Goal: Task Accomplishment & Management: Complete application form

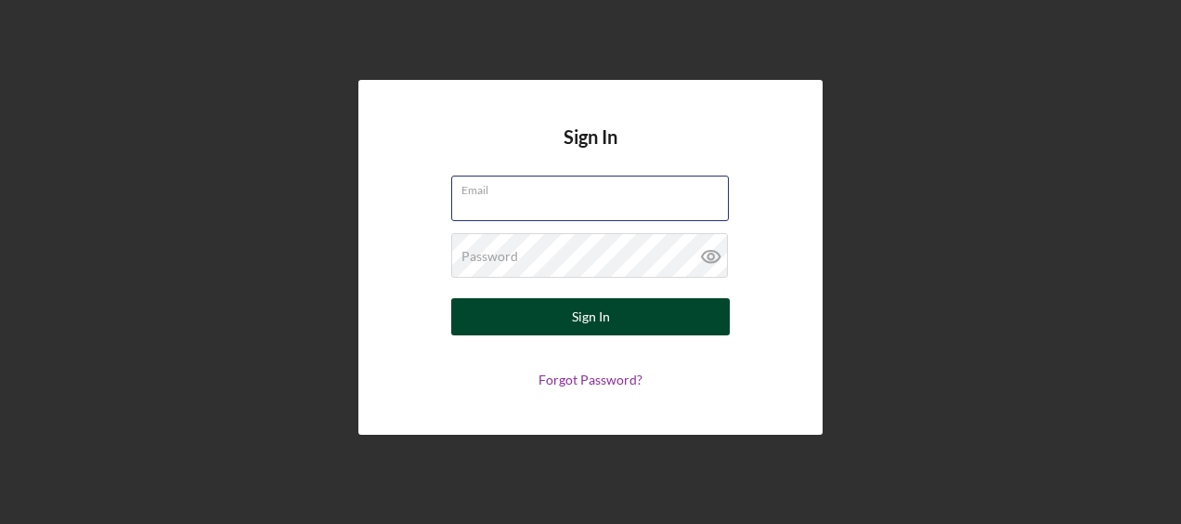
type input "[PERSON_NAME][EMAIL_ADDRESS][DOMAIN_NAME]"
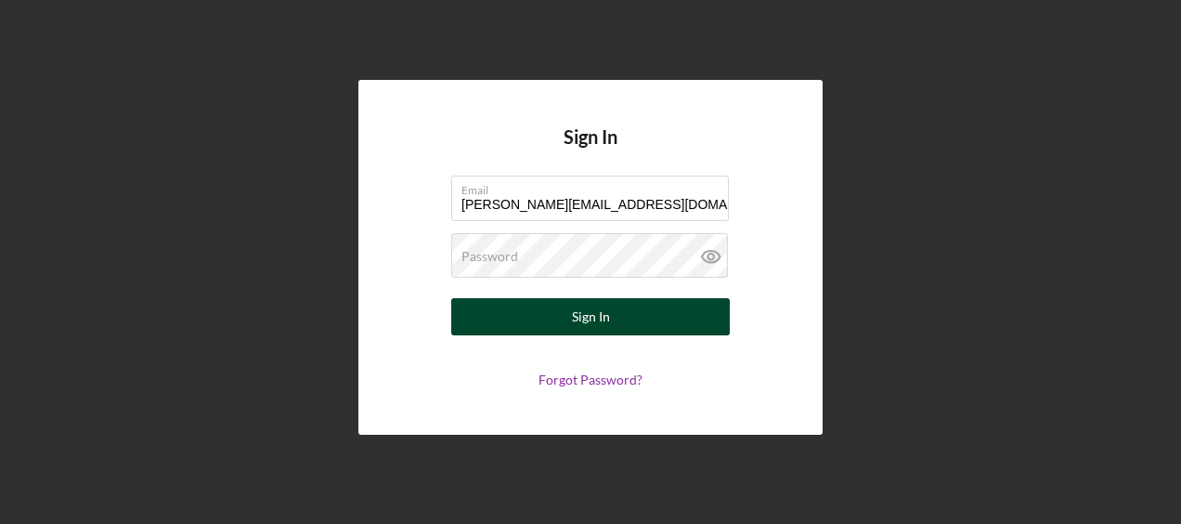
click at [596, 310] on div "Sign In" at bounding box center [591, 316] width 38 height 37
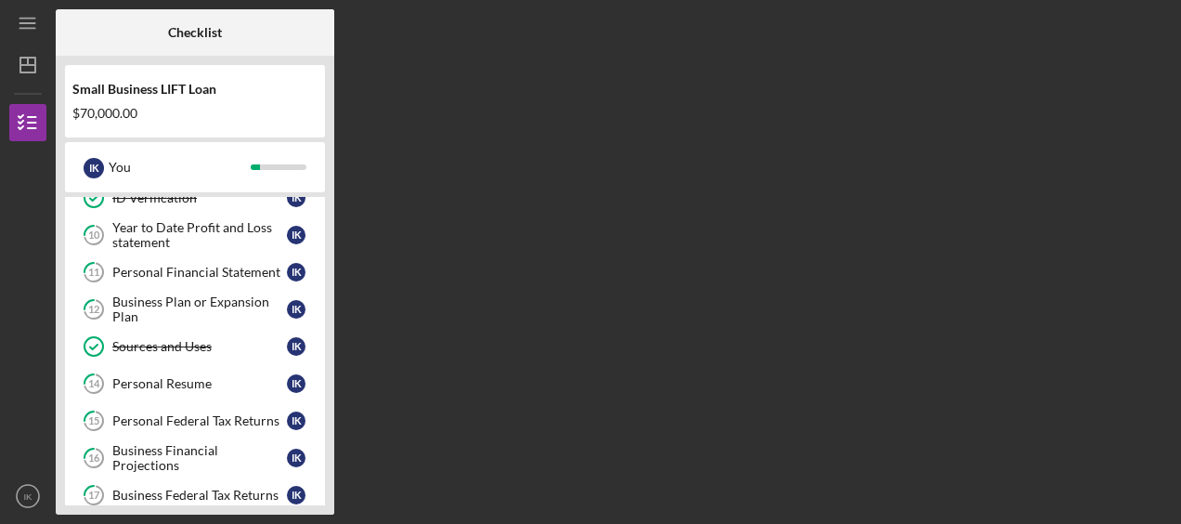
scroll to position [464, 0]
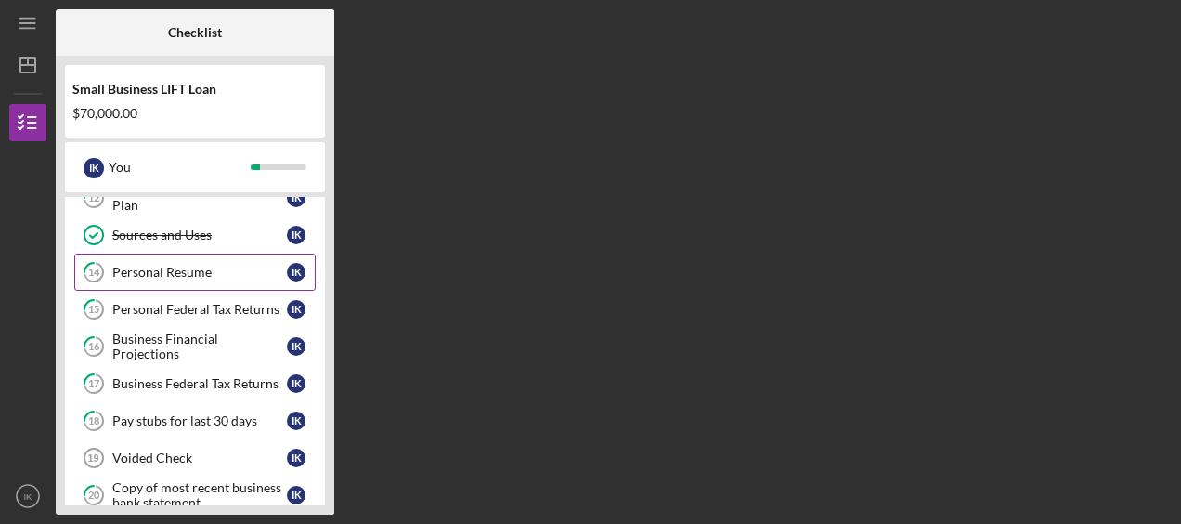
click at [131, 265] on div "Personal Resume" at bounding box center [199, 272] width 175 height 15
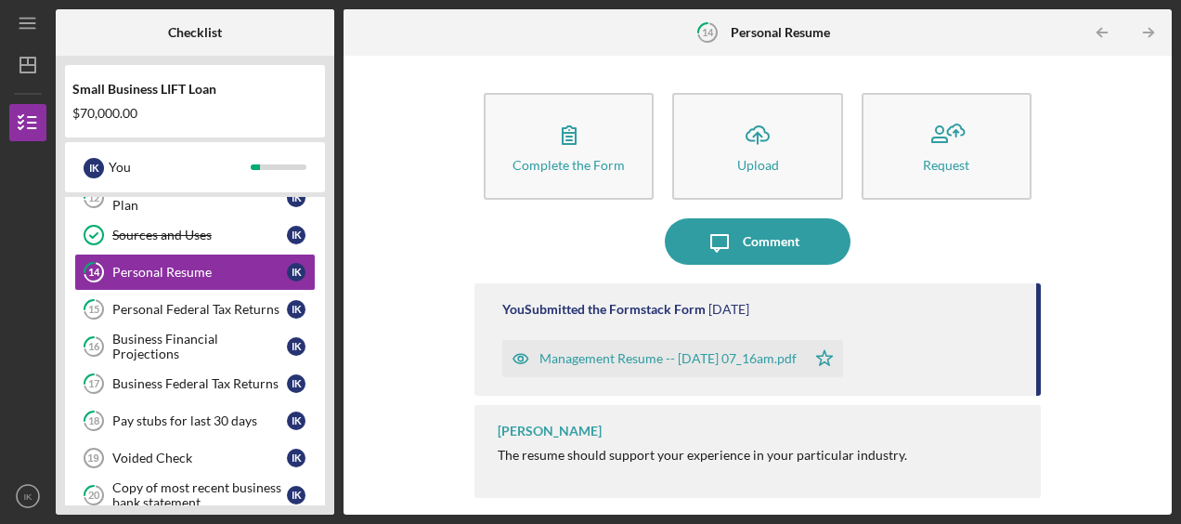
click at [617, 358] on div "Management Resume -- [DATE] 07_16am.pdf" at bounding box center [668, 358] width 257 height 15
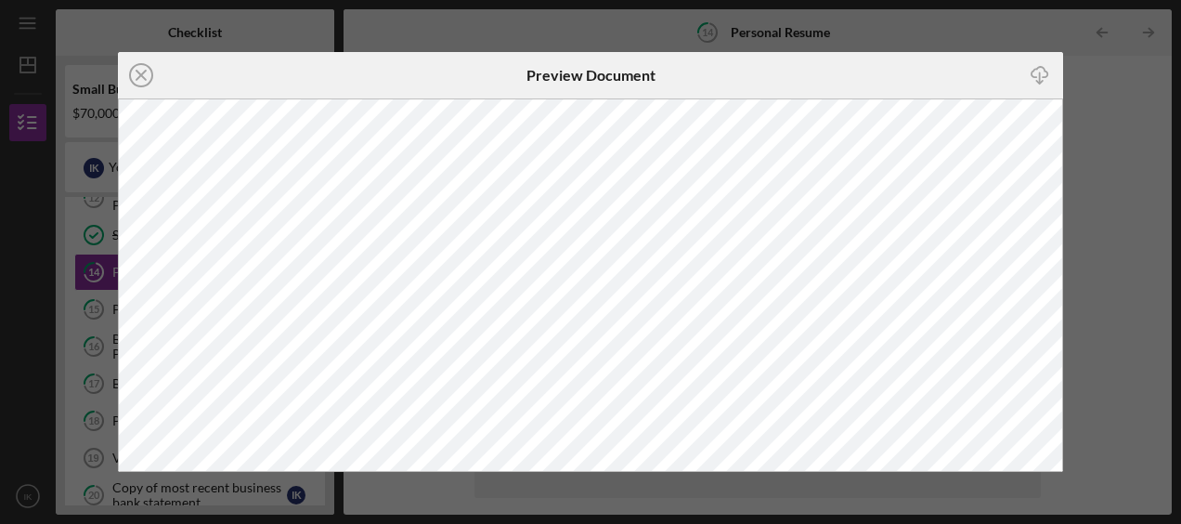
click at [852, 28] on div "Icon/Close Preview Document Icon/Download" at bounding box center [590, 262] width 1181 height 524
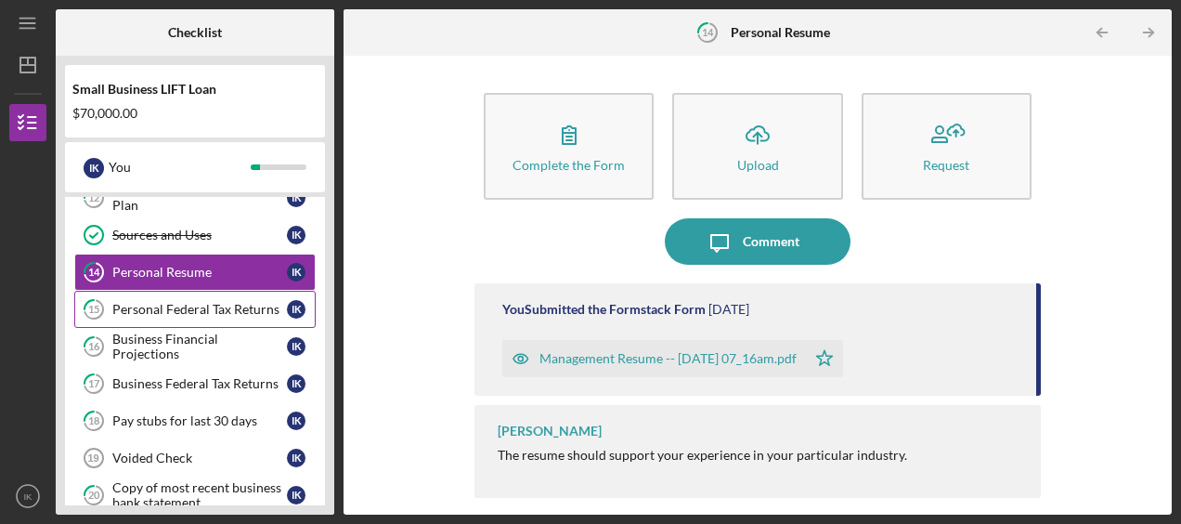
click at [170, 302] on div "Personal Federal Tax Returns" at bounding box center [199, 309] width 175 height 15
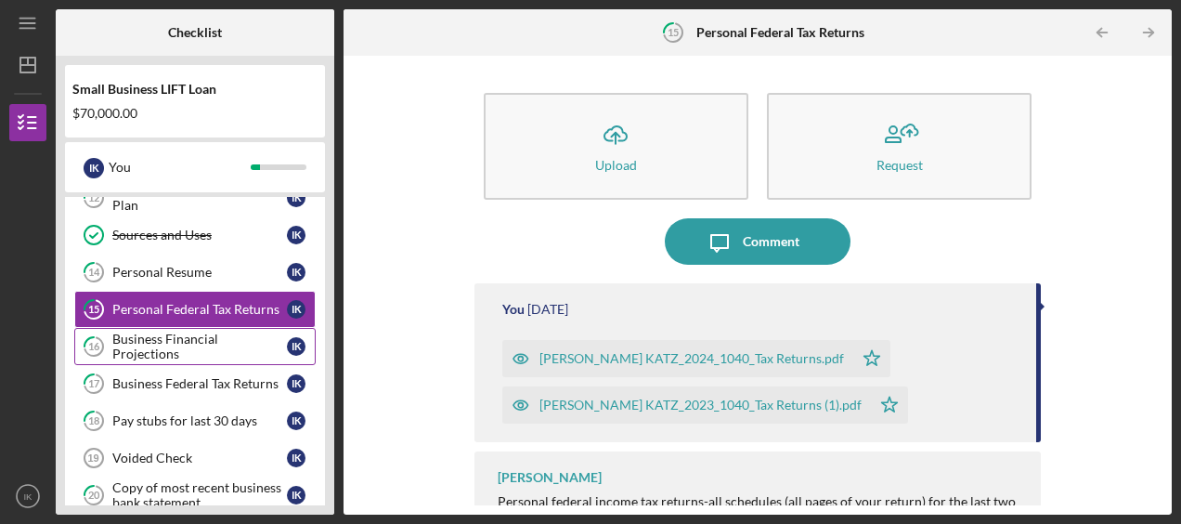
click at [164, 332] on div "Business Financial Projections" at bounding box center [199, 347] width 175 height 30
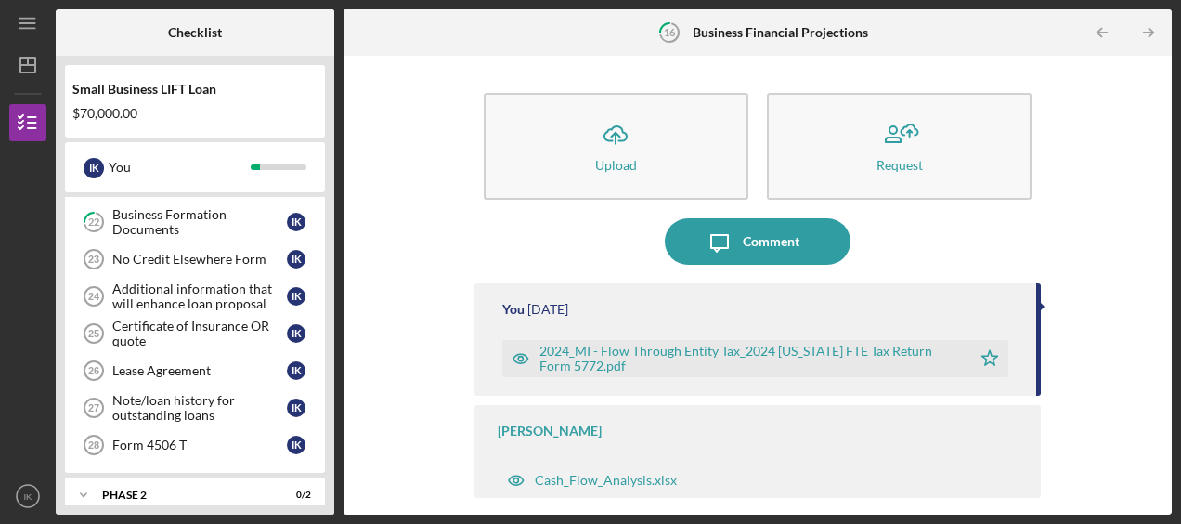
scroll to position [813, 0]
click at [211, 475] on div "Icon/Expander Phase 2 0 / 2" at bounding box center [195, 493] width 260 height 37
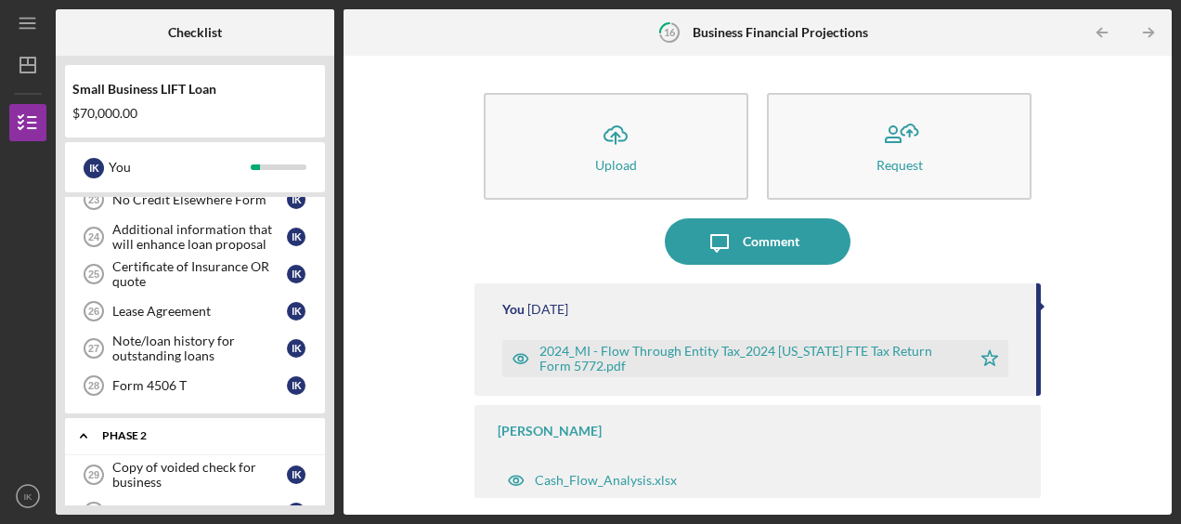
scroll to position [895, 0]
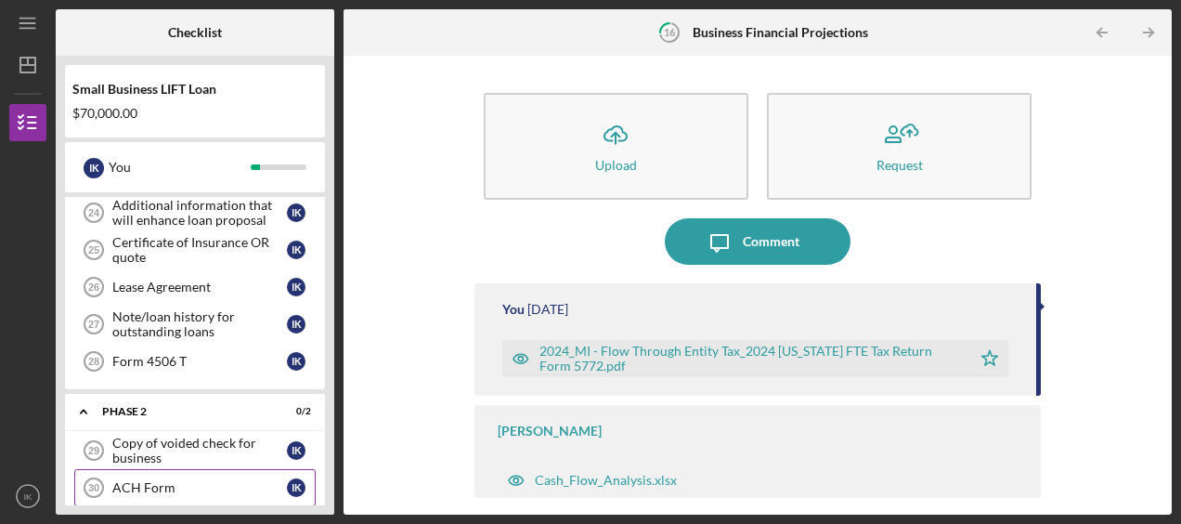
click at [180, 469] on link "ACH Form 30 ACH Form I K" at bounding box center [194, 487] width 241 height 37
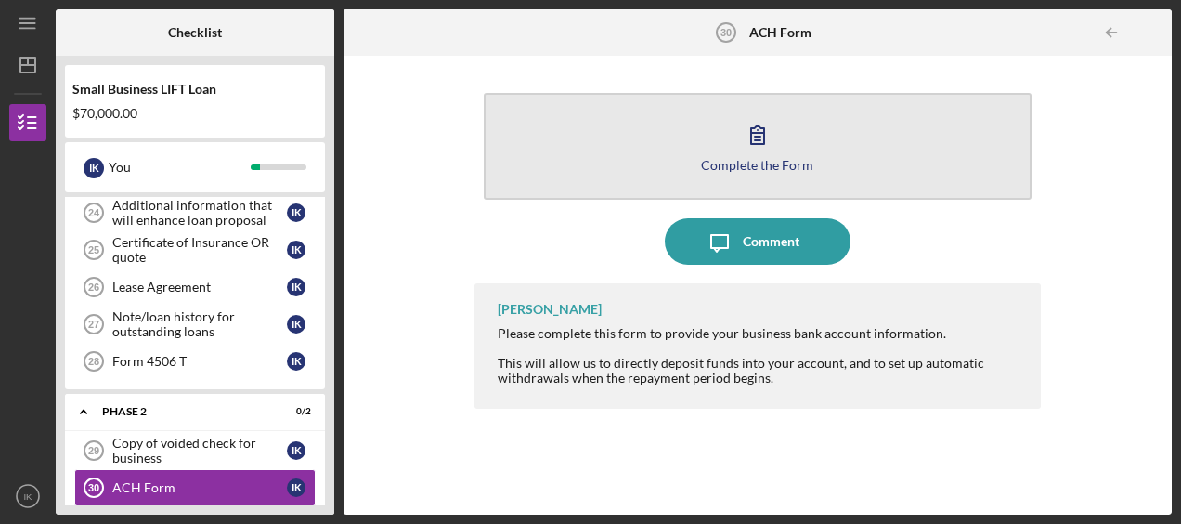
click at [756, 128] on icon "button" at bounding box center [758, 134] width 46 height 46
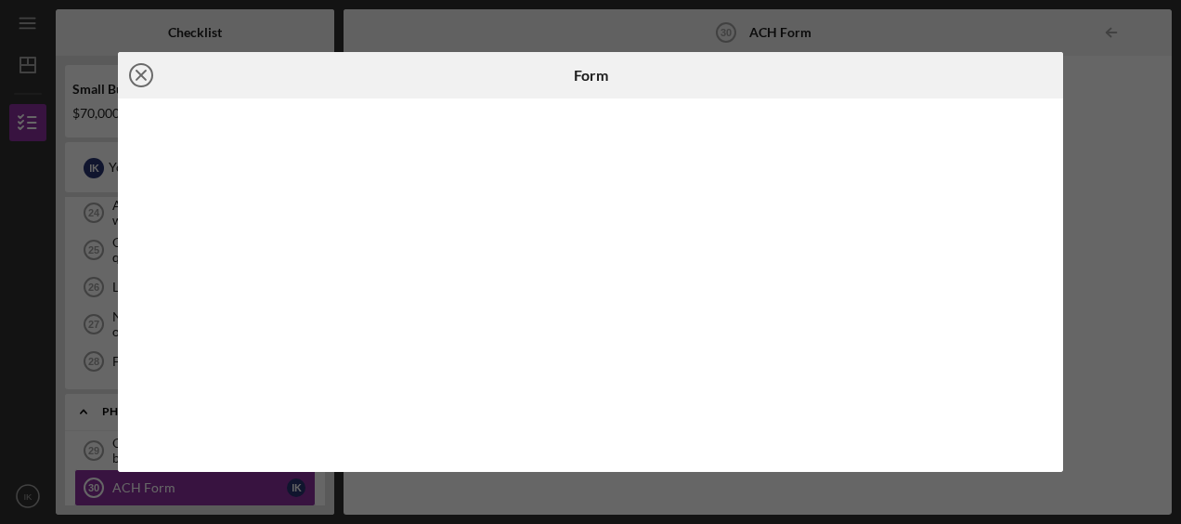
click at [134, 76] on icon "Icon/Close" at bounding box center [141, 75] width 46 height 46
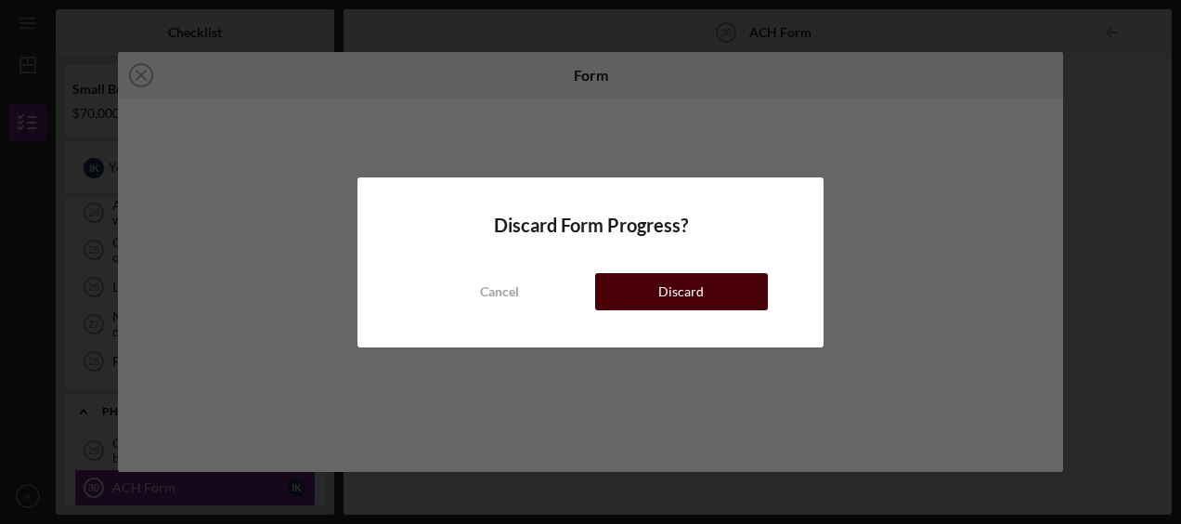
click at [677, 294] on div "Discard" at bounding box center [681, 291] width 46 height 37
